Goal: Transaction & Acquisition: Purchase product/service

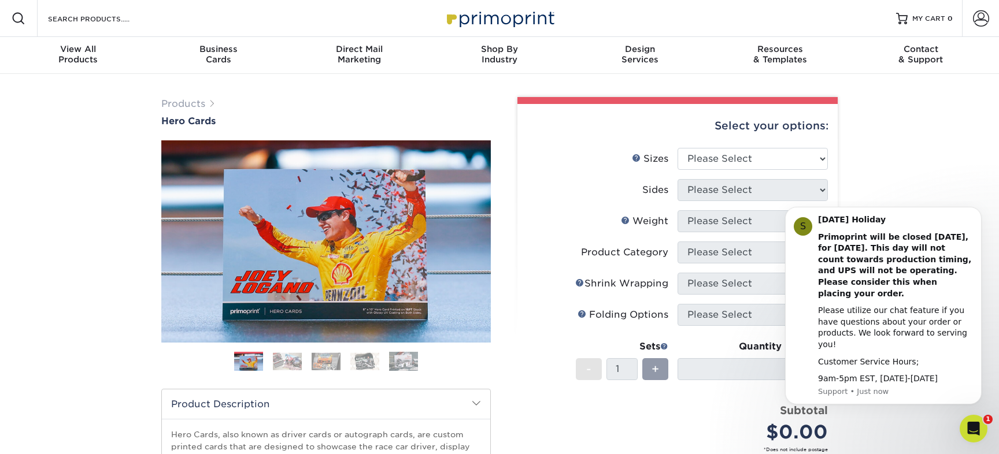
click at [911, 155] on div "Products Hero Cards Previous Next ," at bounding box center [499, 382] width 999 height 617
click at [788, 155] on select "Please Select 1.5" x 7" 4" x 6" 5" x 7" 6" x 8" 6" x 8.5" 6" x 9" 7" x 8.5" 7.5…" at bounding box center [752, 159] width 150 height 22
select select "8.50x11.00"
click at [677, 148] on select "Please Select 1.5" x 7" 4" x 6" 5" x 7" 6" x 8" 6" x 8.5" 6" x 9" 7" x 8.5" 7.5…" at bounding box center [752, 159] width 150 height 22
click at [770, 192] on select "Please Select Print Both Sides Print Front Only" at bounding box center [752, 190] width 150 height 22
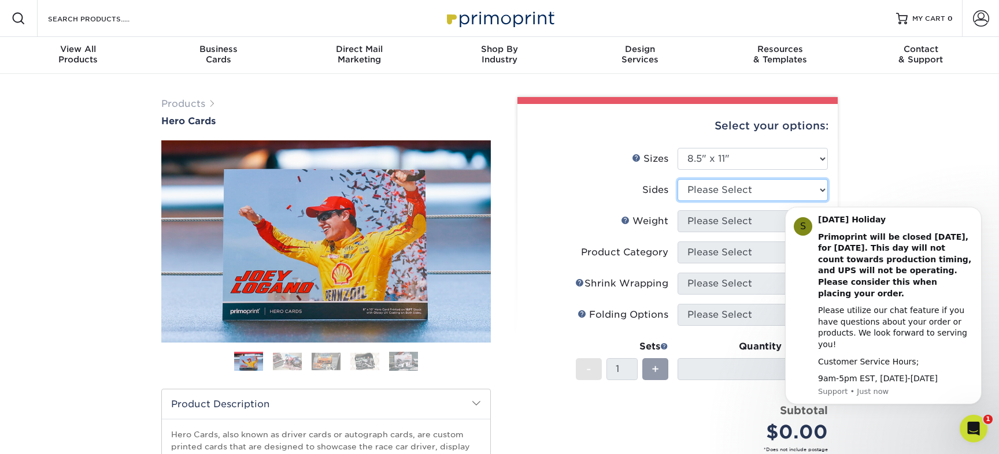
select select "32d3c223-f82c-492b-b915-ba065a00862f"
click at [677, 179] on select "Please Select Print Both Sides Print Front Only" at bounding box center [752, 190] width 150 height 22
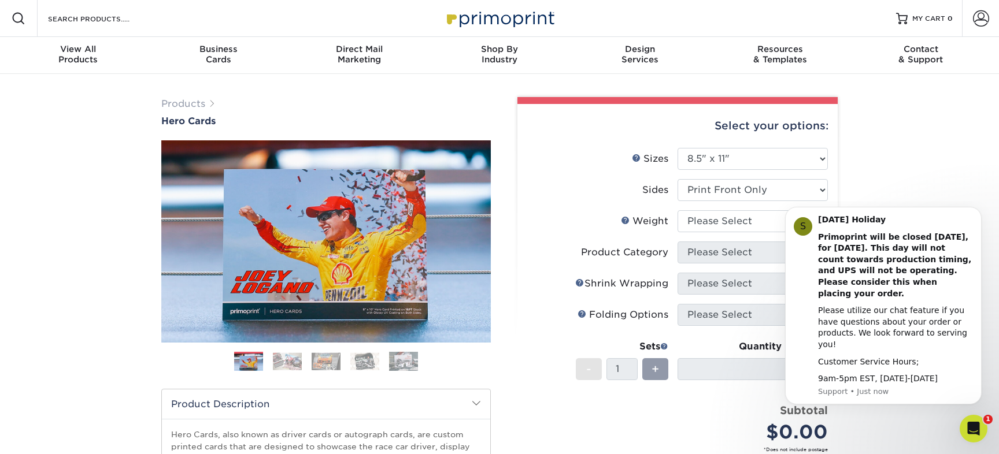
click at [911, 170] on div "Products Hero Cards Previous Next ," at bounding box center [499, 382] width 999 height 617
click at [974, 218] on button "Dismiss notification" at bounding box center [977, 210] width 15 height 15
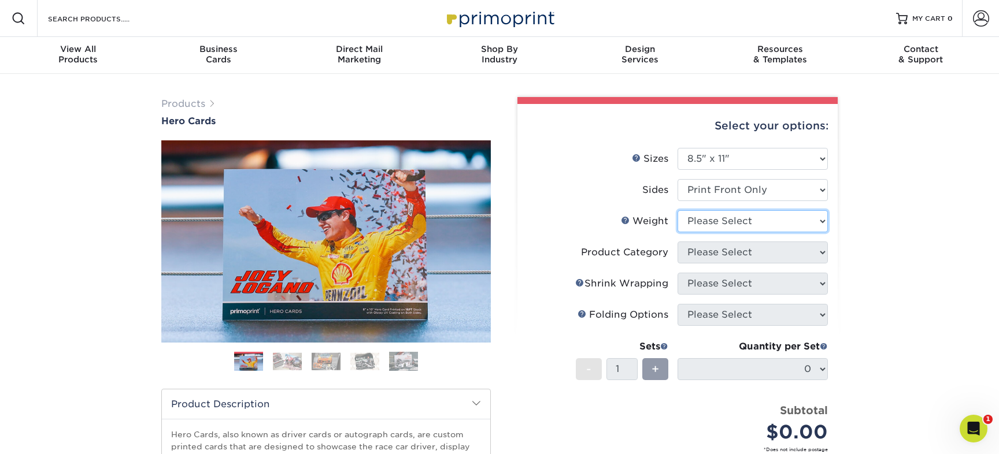
click at [803, 221] on select "Please Select 100LB 14PT 16PT" at bounding box center [752, 221] width 150 height 22
select select "100LB"
click at [677, 210] on select "Please Select 100LB 14PT 16PT" at bounding box center [752, 221] width 150 height 22
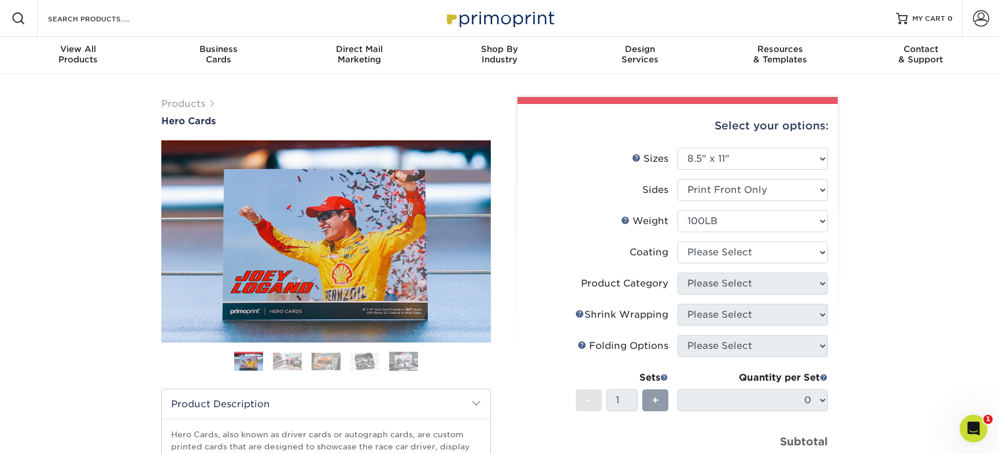
click at [880, 249] on div "Products Hero Cards Previous Next ," at bounding box center [499, 382] width 999 height 617
click at [799, 251] on select at bounding box center [752, 253] width 150 height 22
select select "3e7618de-abca-4bda-9f97-8b9129e913d8"
click at [677, 242] on select at bounding box center [752, 253] width 150 height 22
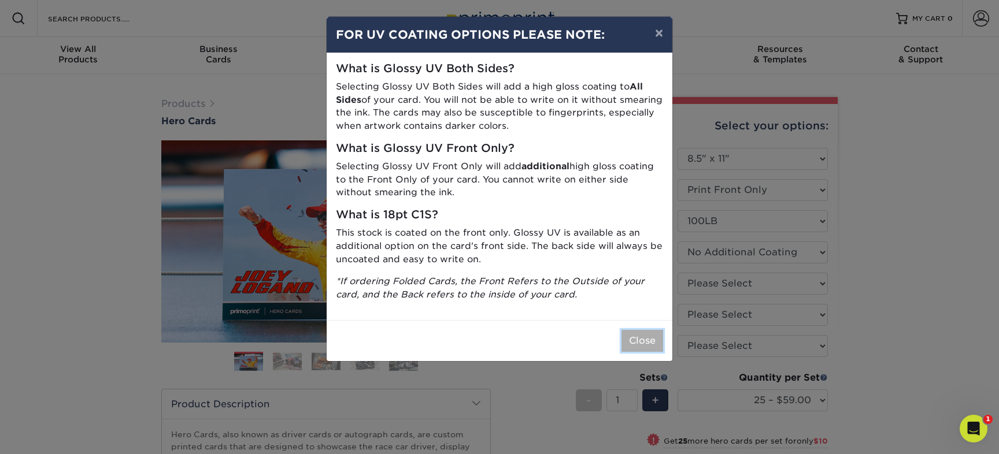
click at [640, 340] on button "Close" at bounding box center [642, 341] width 42 height 22
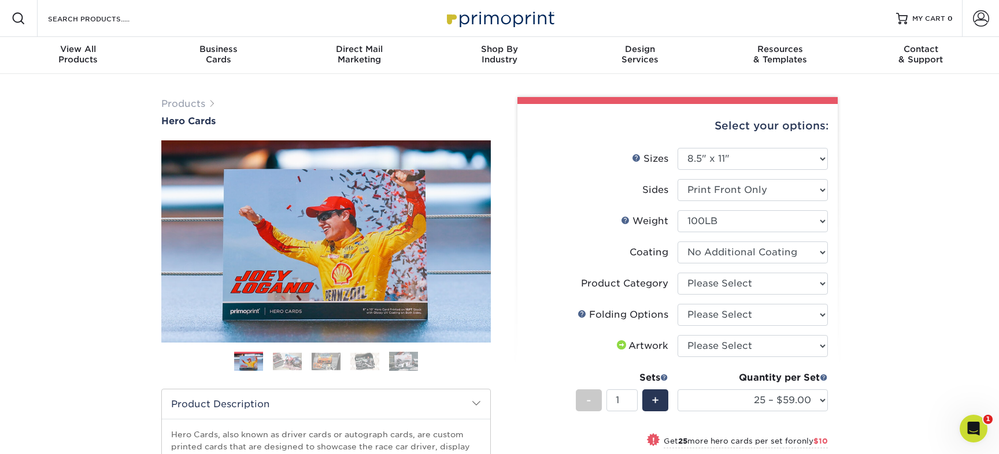
click at [923, 287] on div "Products Hero Cards Previous Next ," at bounding box center [499, 382] width 999 height 617
click at [770, 291] on select "Please Select Flyers and Brochures" at bounding box center [752, 284] width 150 height 22
select select "1a668080-6b7c-4174-b399-2c3833b27ef4"
click at [677, 273] on select "Please Select Flyers and Brochures" at bounding box center [752, 284] width 150 height 22
click at [755, 313] on select "Please Select FLAT - No Folding" at bounding box center [752, 315] width 150 height 22
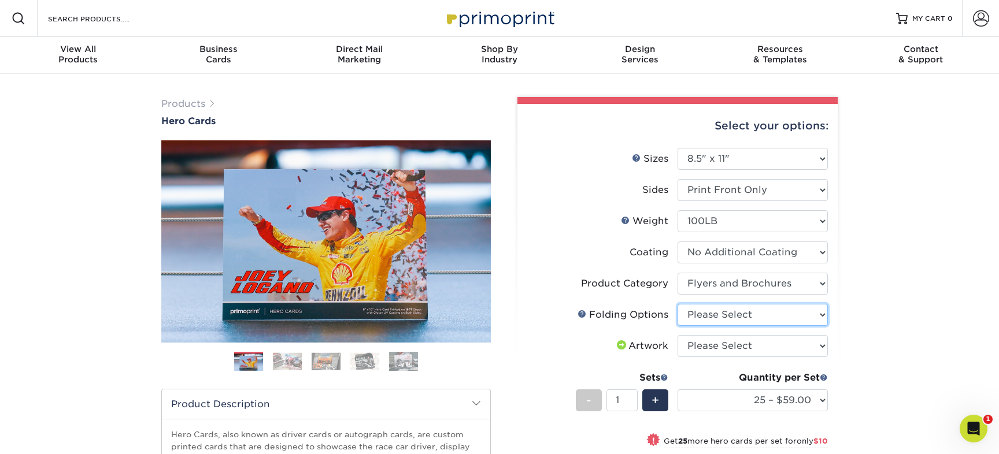
select select "9b1d5825-34d1-4721-9874-ed79abb003d7"
click at [677, 304] on select "Please Select FLAT - No Folding" at bounding box center [752, 315] width 150 height 22
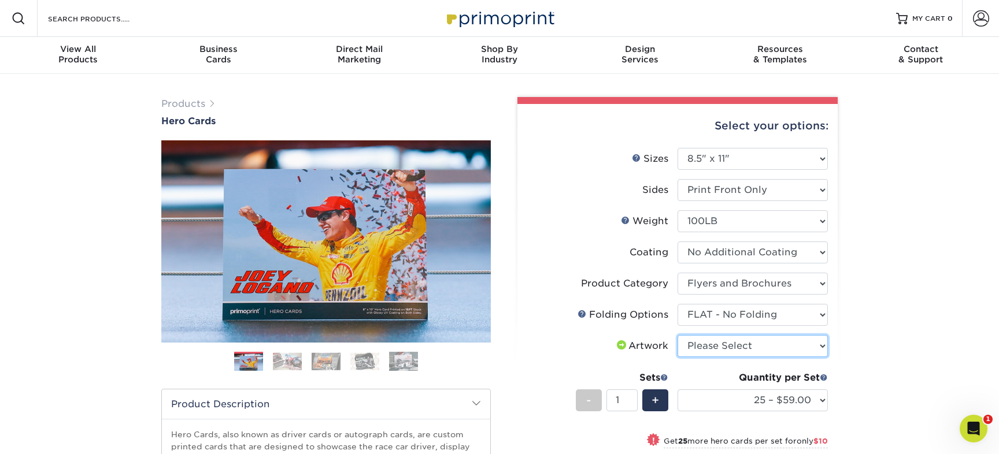
click at [783, 348] on select "Please Select I will upload files I need a design - $150" at bounding box center [752, 346] width 150 height 22
select select "upload"
click at [677, 335] on select "Please Select I will upload files I need a design - $150" at bounding box center [752, 346] width 150 height 22
click at [863, 304] on div "Products Hero Cards Previous Next ," at bounding box center [499, 382] width 999 height 617
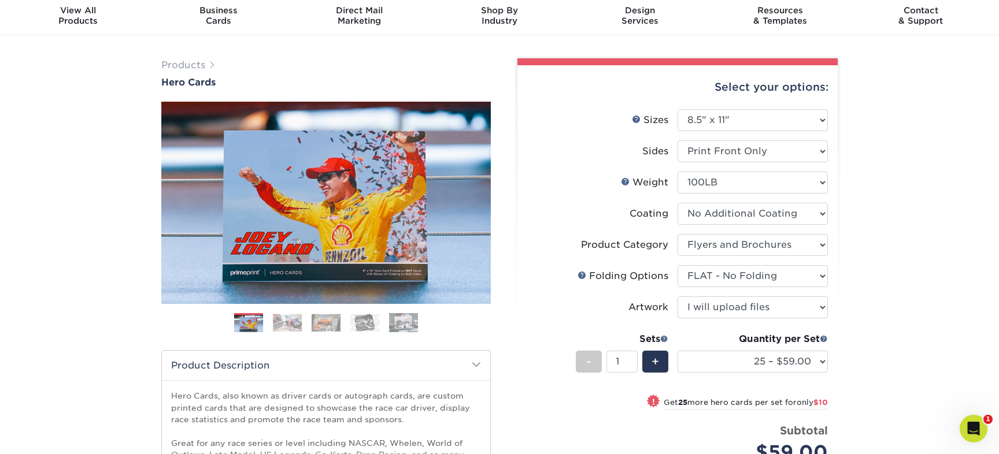
scroll to position [50, 0]
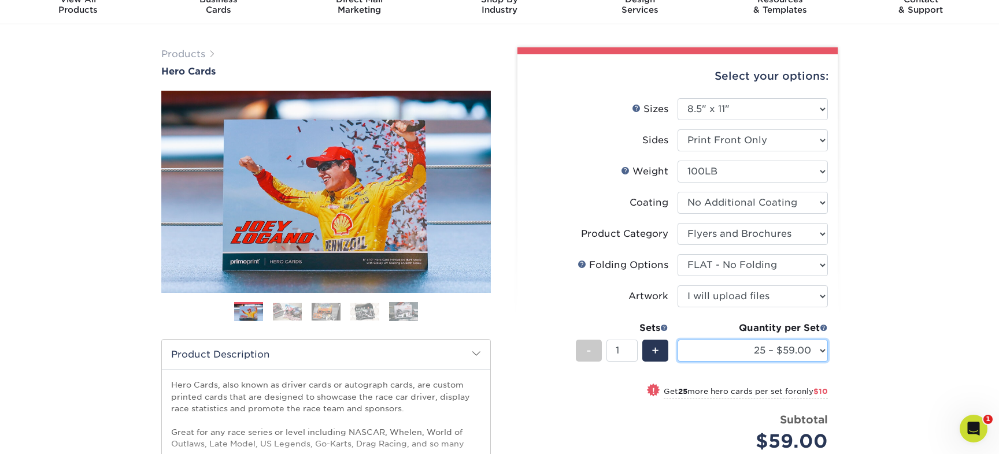
click at [793, 350] on select "25 – $59.00 50 – $69.00 75 – $100.00 100 – $132.00 250 – $207.00 500 – $349.00 …" at bounding box center [752, 351] width 150 height 22
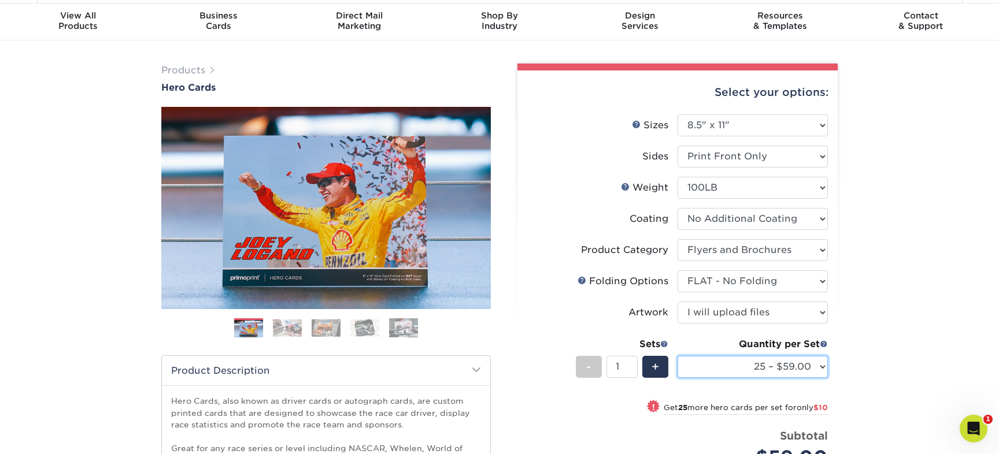
scroll to position [0, 0]
